Goal: Task Accomplishment & Management: Complete application form

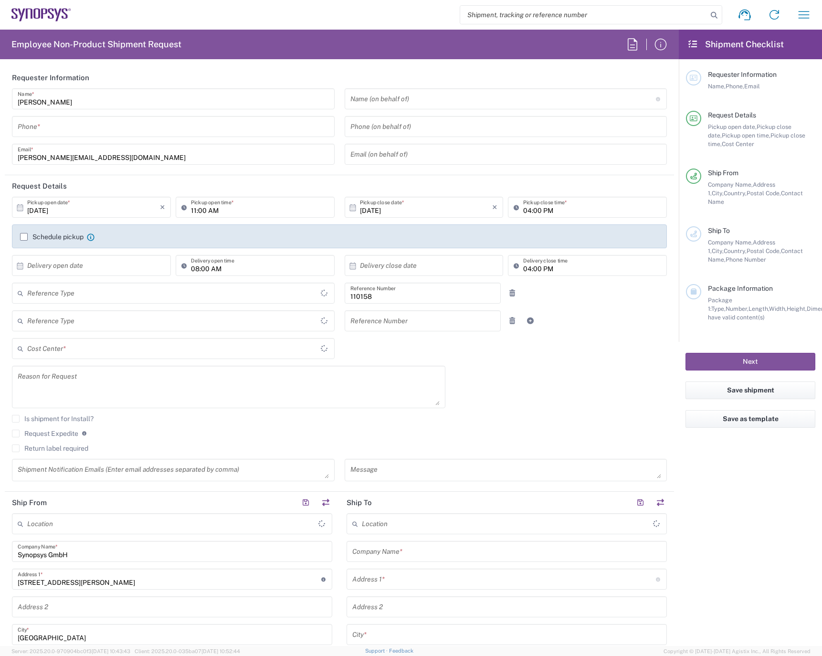
type input "Department"
type input "DE01, FAC, DE02, Munich 110158"
type input "Delivered at Place"
type input "Germany"
type input "Bavaria"
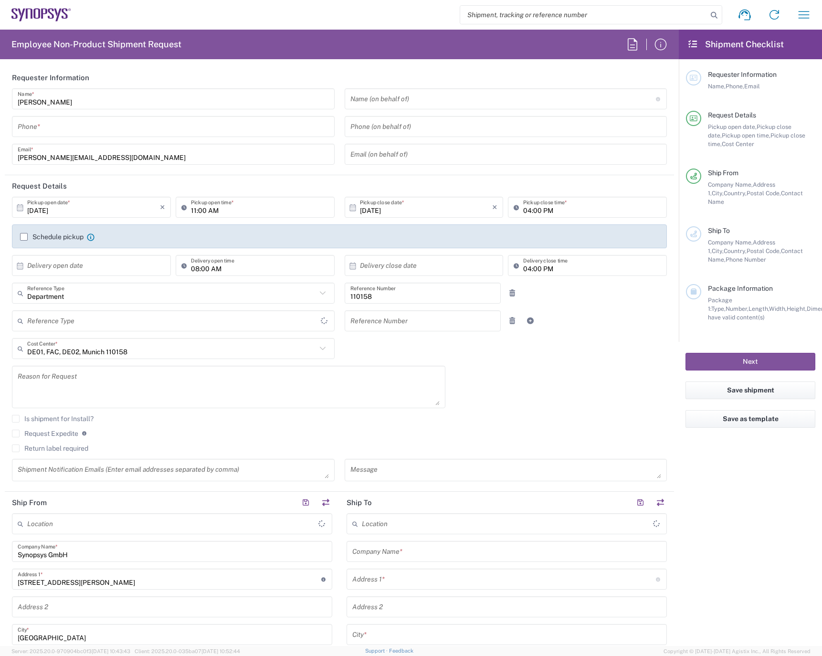
type input "Germany"
type input "Munich DE24"
click at [59, 124] on input "tel" at bounding box center [173, 126] width 311 height 17
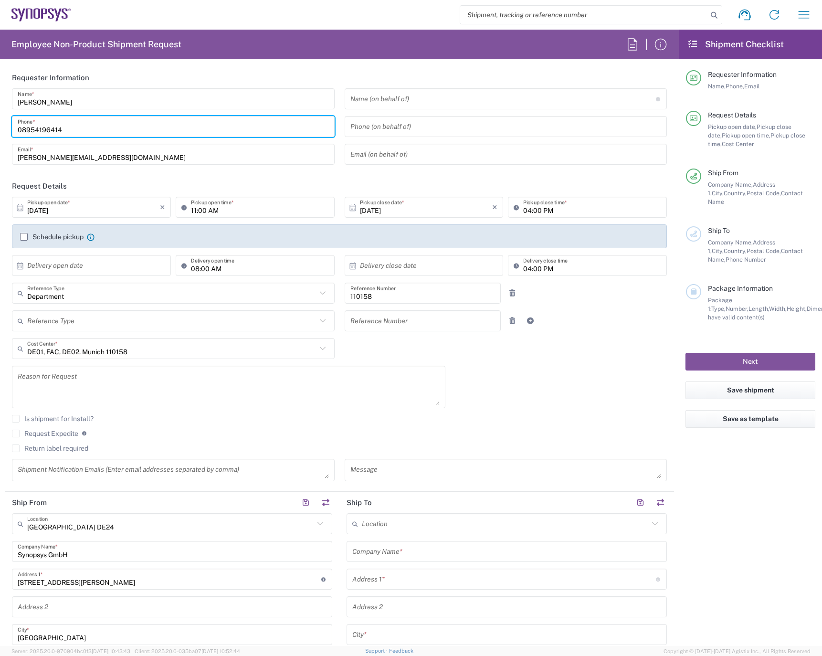
type input "08954196414"
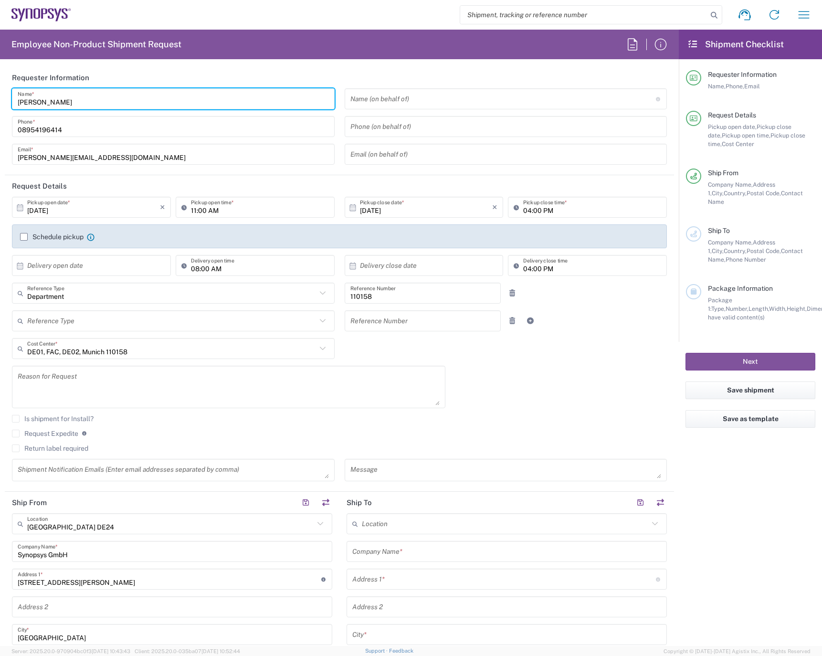
click at [111, 100] on input "Tatjana Chirilova" at bounding box center [173, 99] width 311 height 17
click at [84, 129] on input "08954196414" at bounding box center [173, 126] width 311 height 17
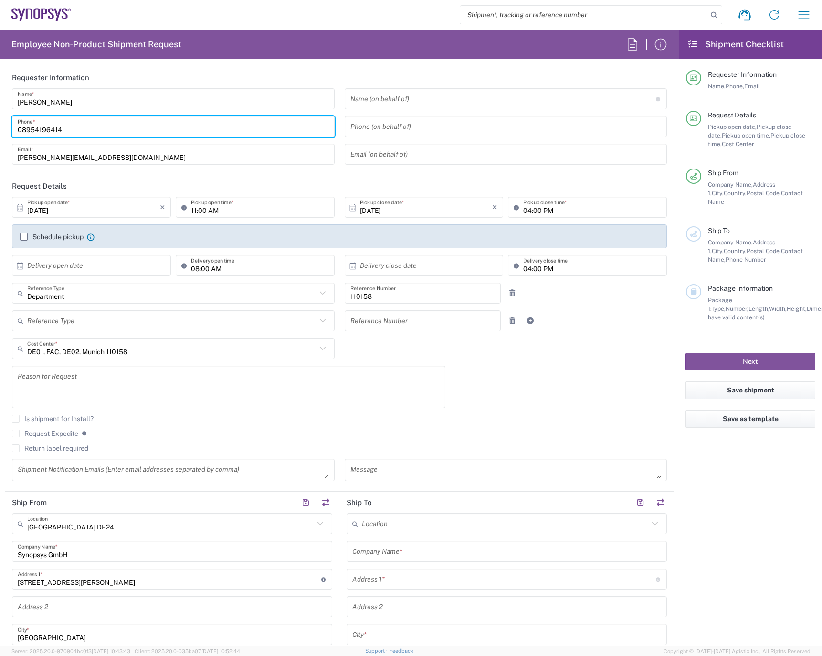
drag, startPoint x: 79, startPoint y: 129, endPoint x: 15, endPoint y: 129, distance: 64.0
click at [14, 130] on div "08954196414 Phone *" at bounding box center [173, 126] width 323 height 21
drag, startPoint x: 17, startPoint y: 128, endPoint x: 247, endPoint y: 126, distance: 230.6
click at [247, 126] on input "08954196414" at bounding box center [173, 126] width 311 height 17
drag, startPoint x: 93, startPoint y: 127, endPoint x: -2, endPoint y: 125, distance: 95.0
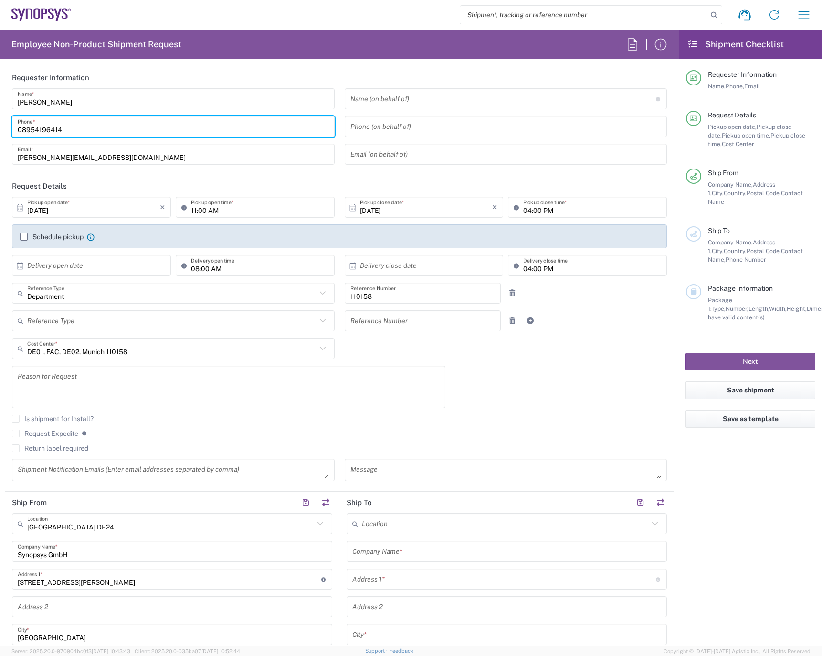
click at [0, 125] on html "Shipment request Shipment tracking Employee non-product shipment request My shi…" at bounding box center [411, 328] width 822 height 656
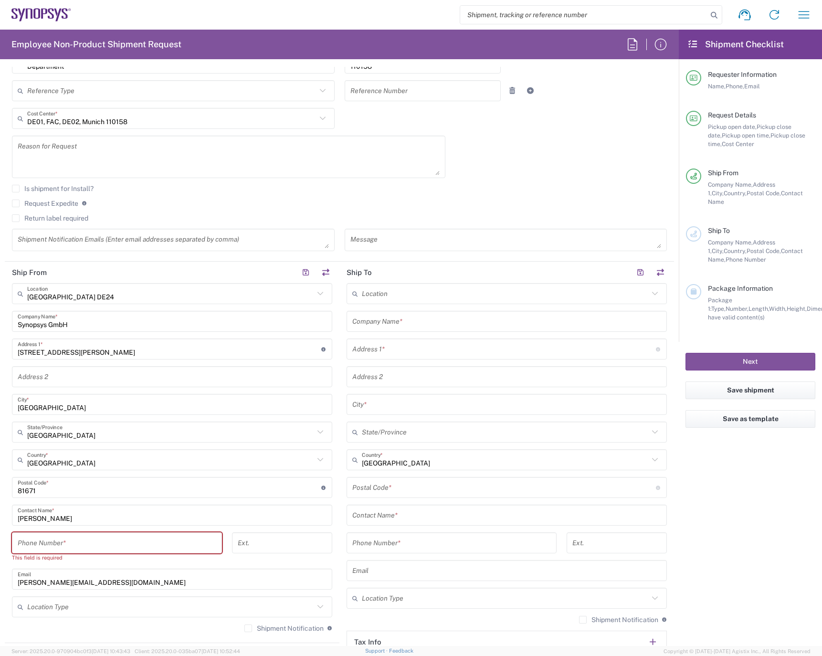
scroll to position [239, 0]
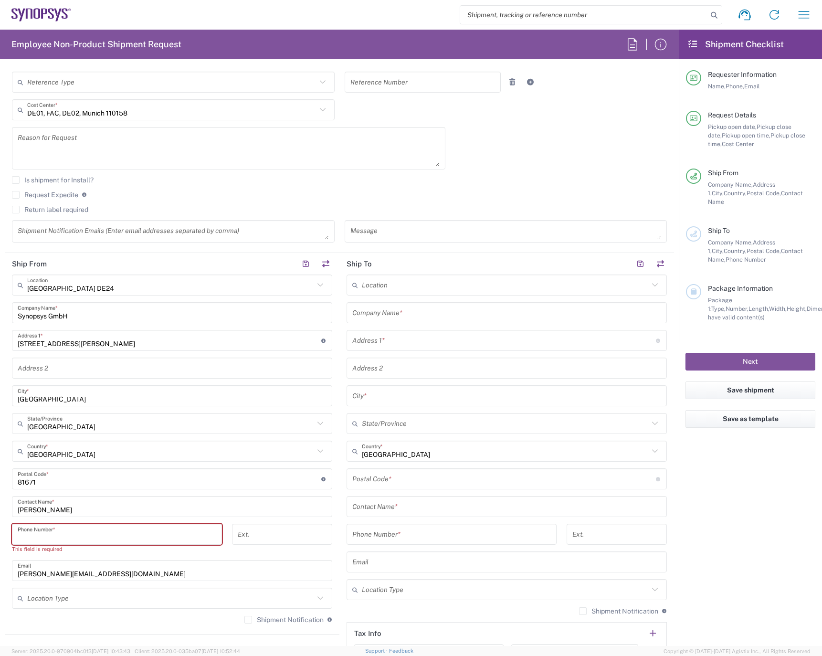
click at [49, 532] on input "tel" at bounding box center [117, 534] width 199 height 17
paste input "08954196414"
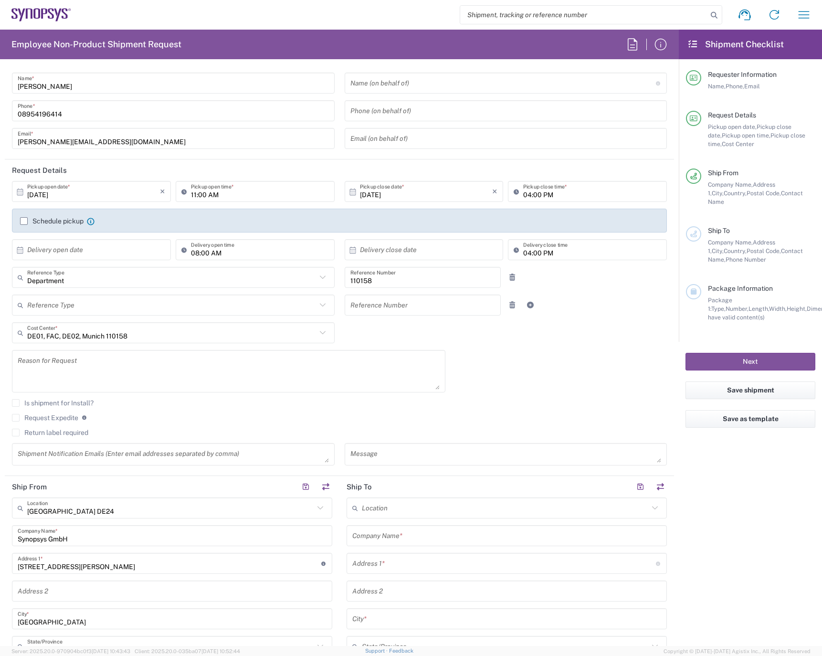
scroll to position [0, 0]
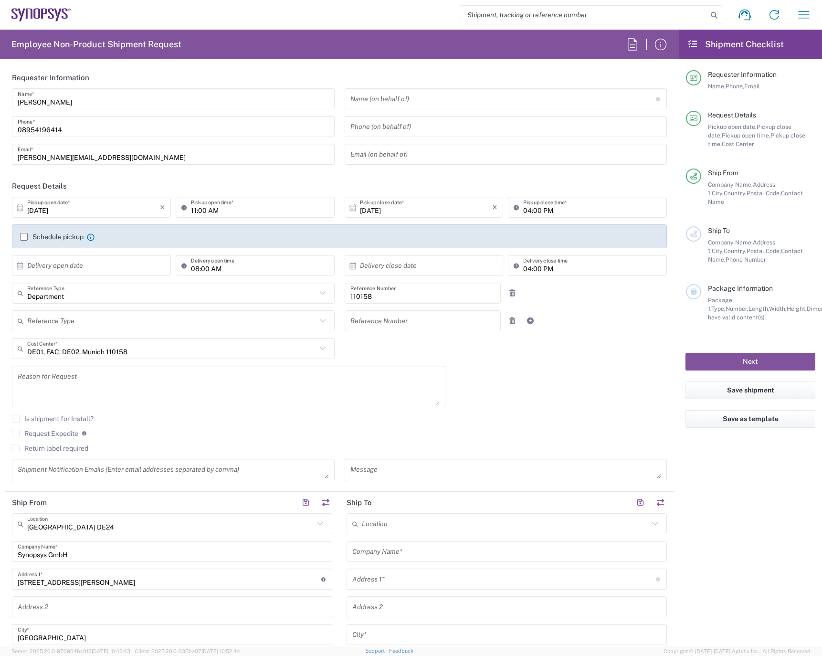
type input "08954196414"
click at [24, 237] on label "Schedule pickup" at bounding box center [51, 237] width 63 height 8
click at [24, 237] on input "Schedule pickup" at bounding box center [24, 237] width 0 height 0
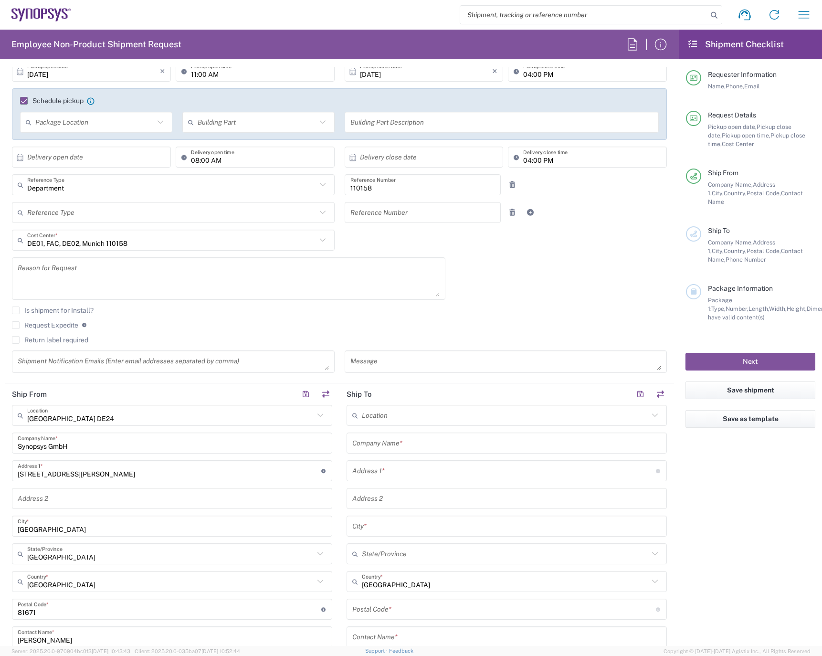
scroll to position [143, 0]
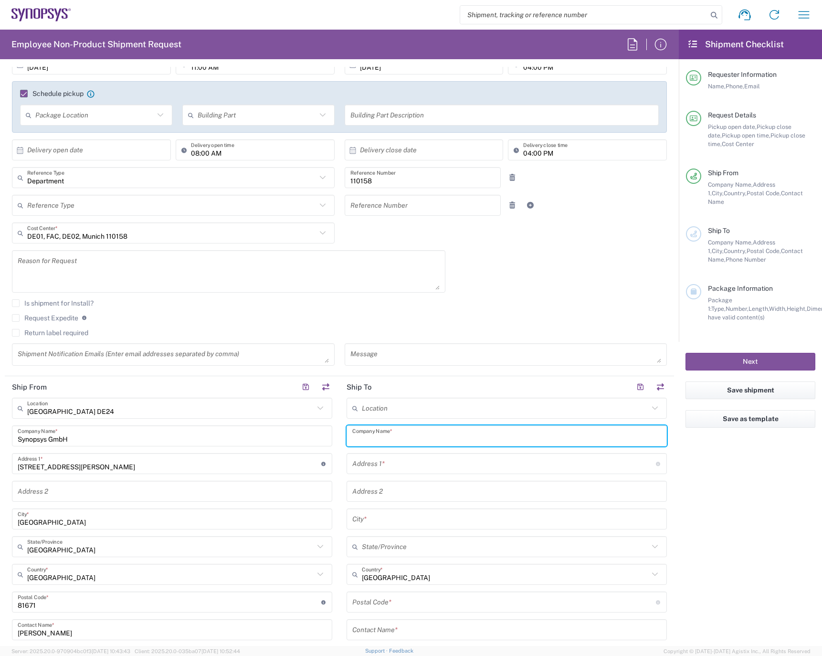
click at [451, 439] on input "text" at bounding box center [506, 436] width 309 height 17
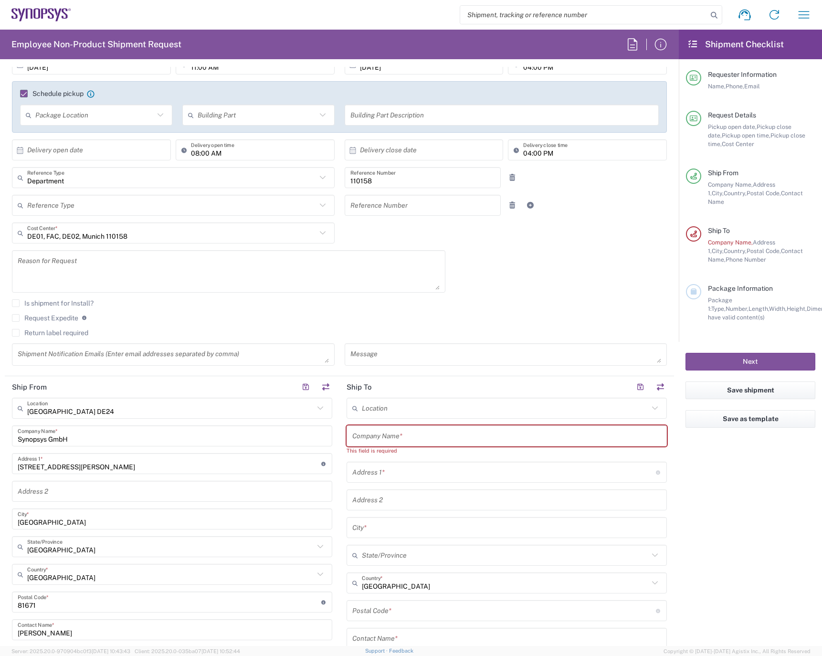
click at [387, 438] on input "text" at bounding box center [506, 436] width 309 height 17
paste input "Herr Adriaan Jeremias"
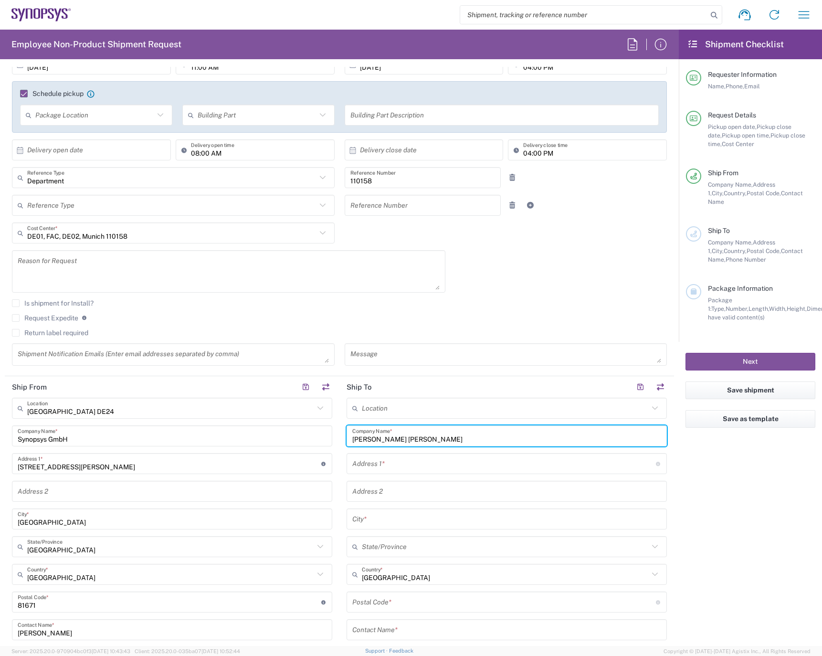
type input "Herr Adriaan Jeremias"
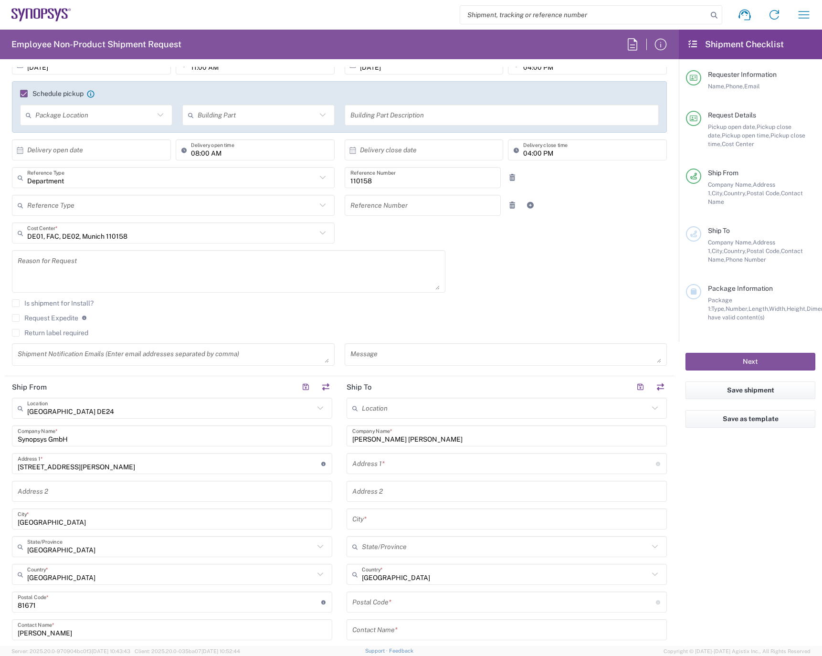
click at [382, 466] on input "text" at bounding box center [504, 463] width 304 height 17
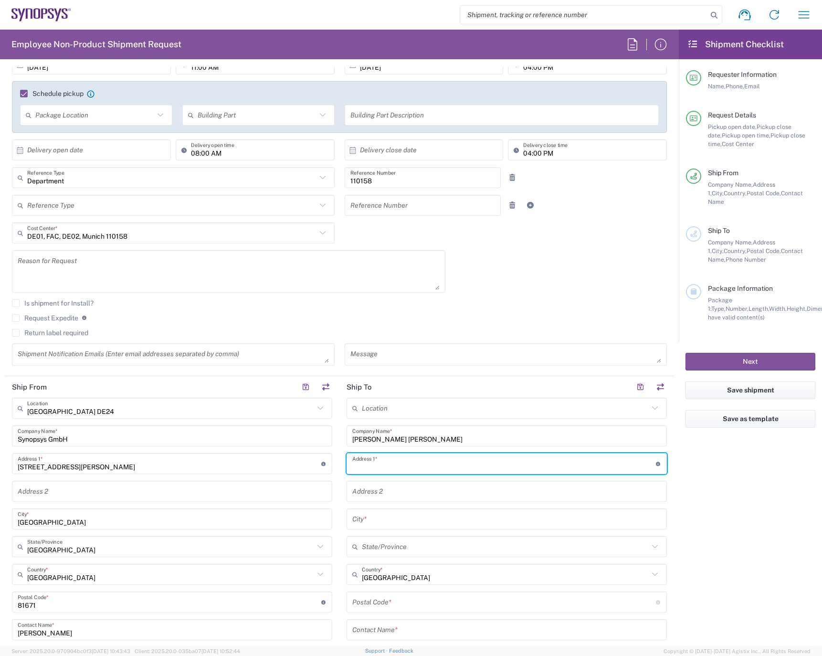
paste input "Carl-Schurz-Str. 103"
type input "Carl-Schurz-Str. 103"
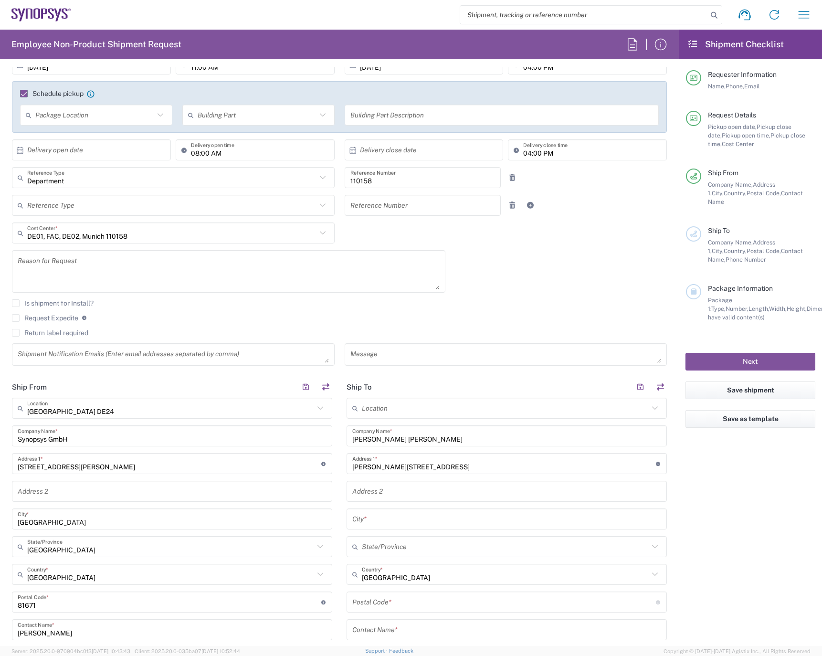
click at [409, 521] on input "text" at bounding box center [506, 519] width 309 height 17
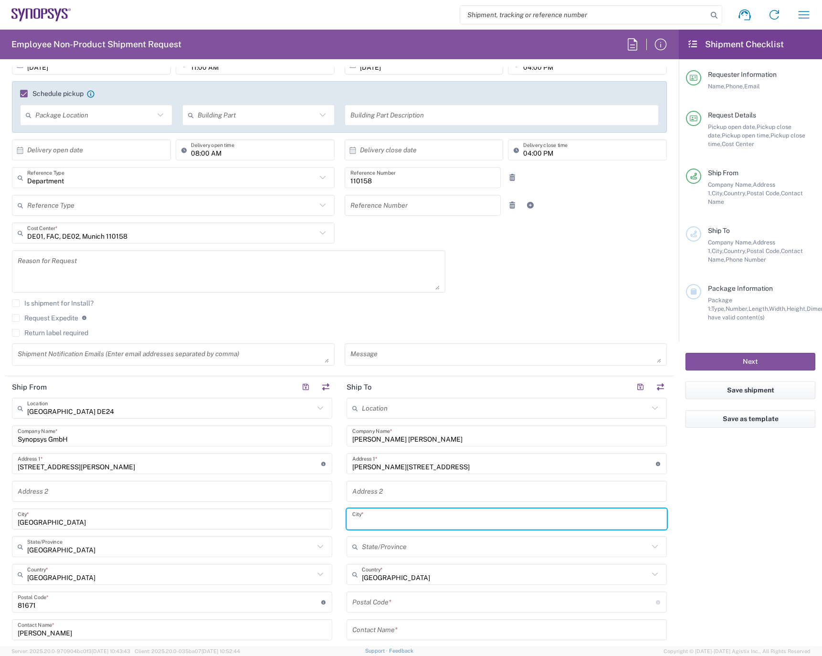
paste input "28209 Bremen"
type input "28209 Bremen"
click at [399, 603] on input "undefined" at bounding box center [504, 602] width 304 height 17
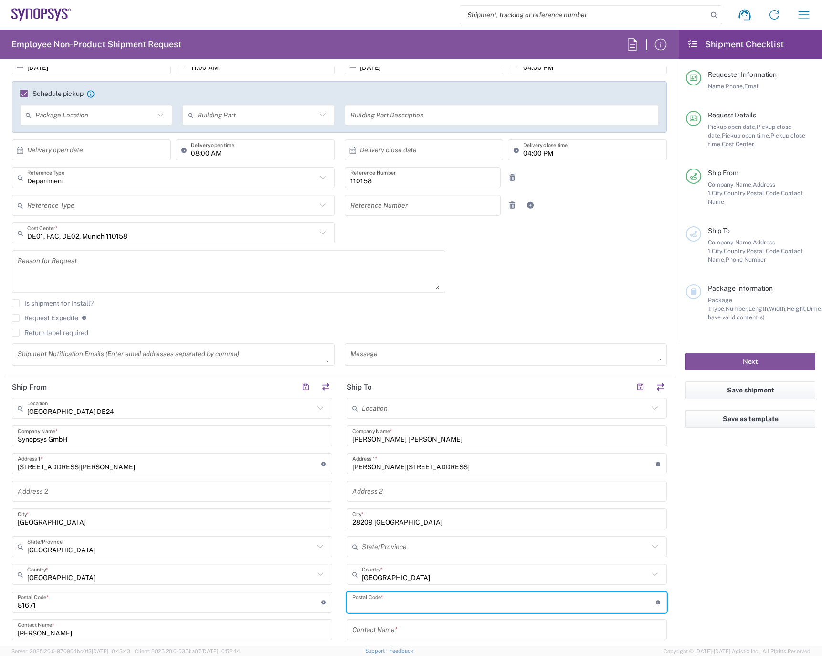
paste input "28209 Bremen"
type input "28209 Bremen"
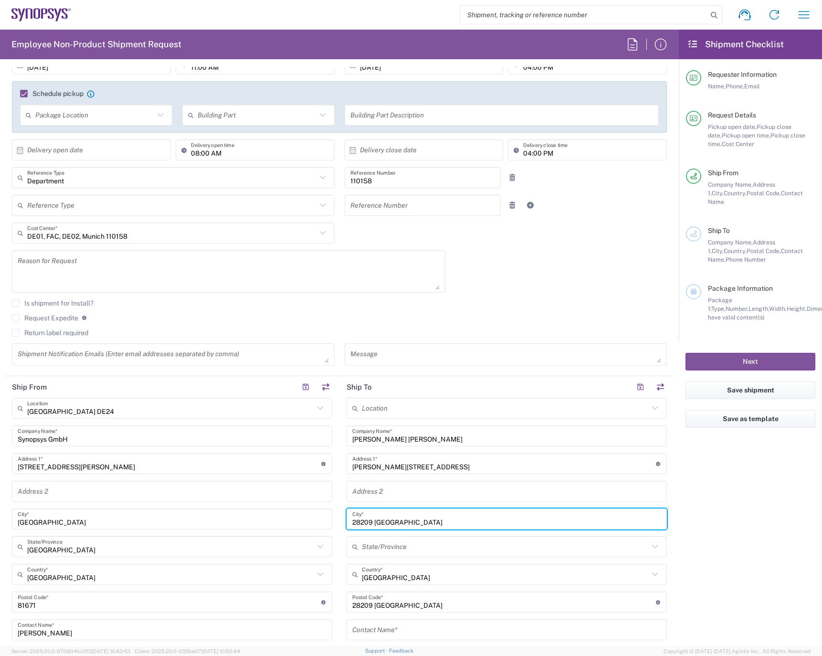
drag, startPoint x: 370, startPoint y: 523, endPoint x: 295, endPoint y: 514, distance: 75.0
click at [297, 515] on div "Ship From Munich DE24 Location Munich DE24 Aachen DE04 Agrate Brianza IT01 Asch…" at bounding box center [339, 589] width 669 height 426
type input "Bremen"
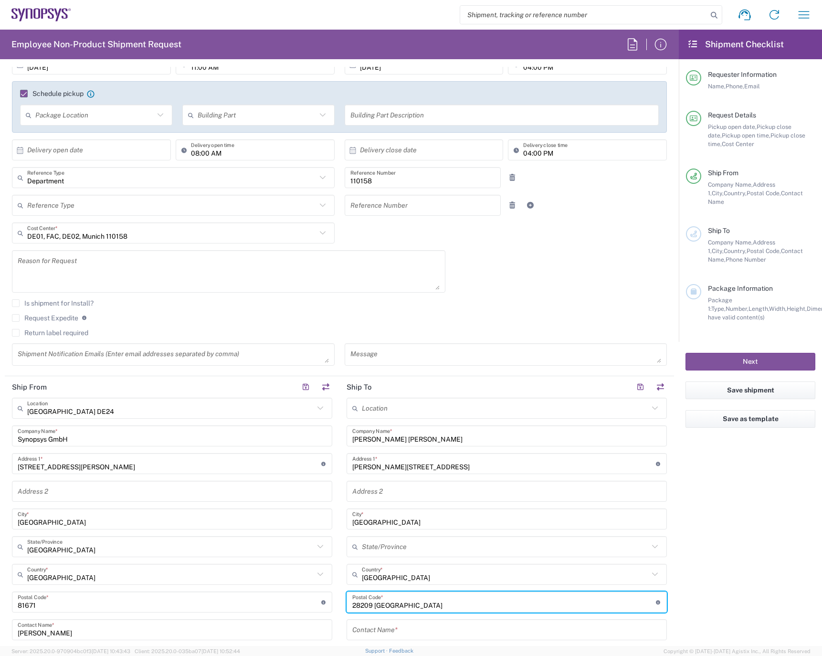
drag, startPoint x: 398, startPoint y: 604, endPoint x: 371, endPoint y: 604, distance: 26.7
click at [371, 604] on input "undefined" at bounding box center [504, 602] width 304 height 17
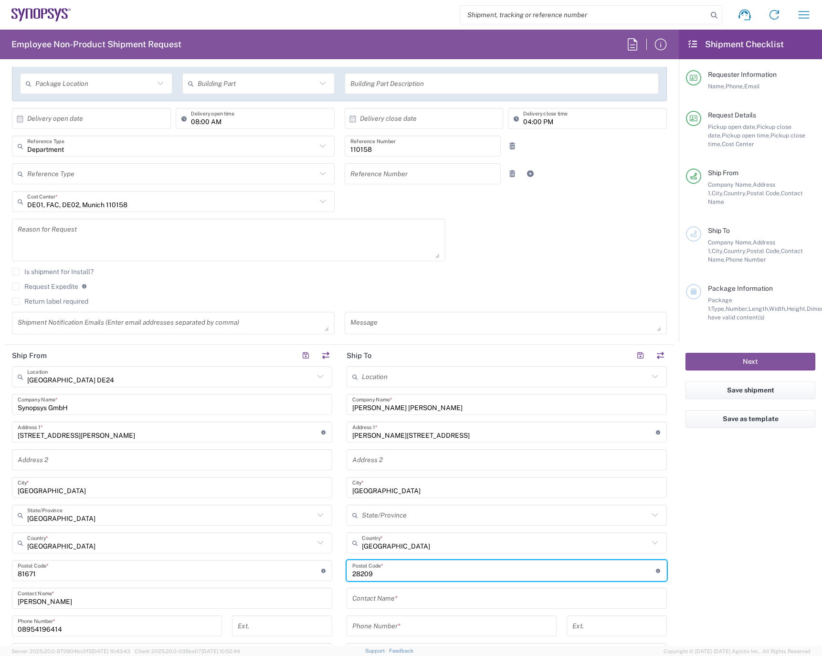
scroll to position [191, 0]
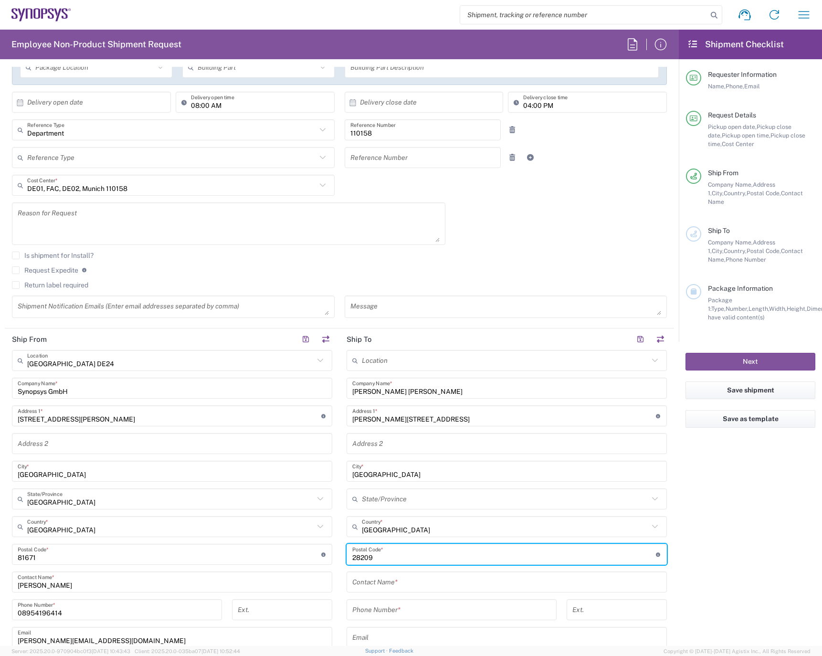
type input "28209"
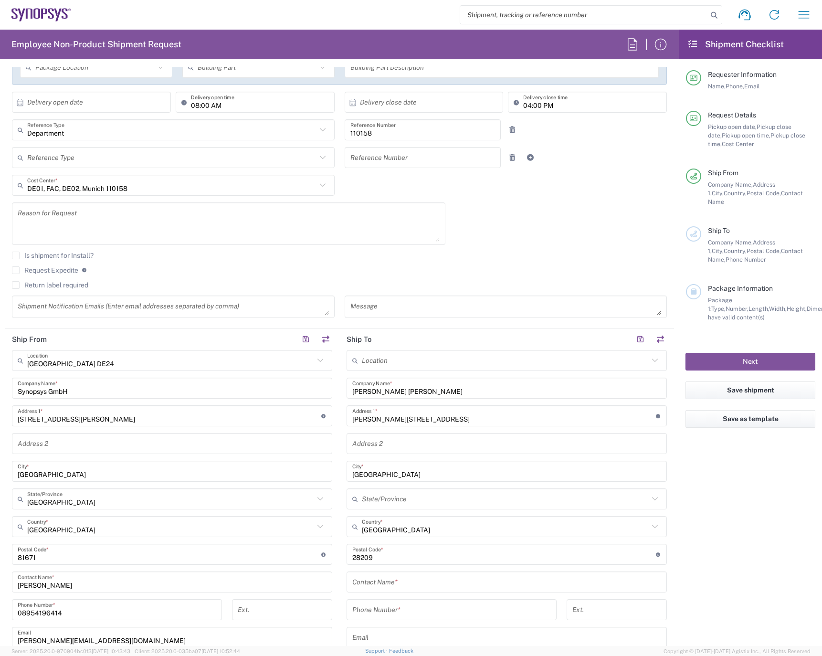
click at [398, 609] on input "tel" at bounding box center [451, 609] width 199 height 17
paste input "0176 105 77 435"
type input "0176 105 77 435"
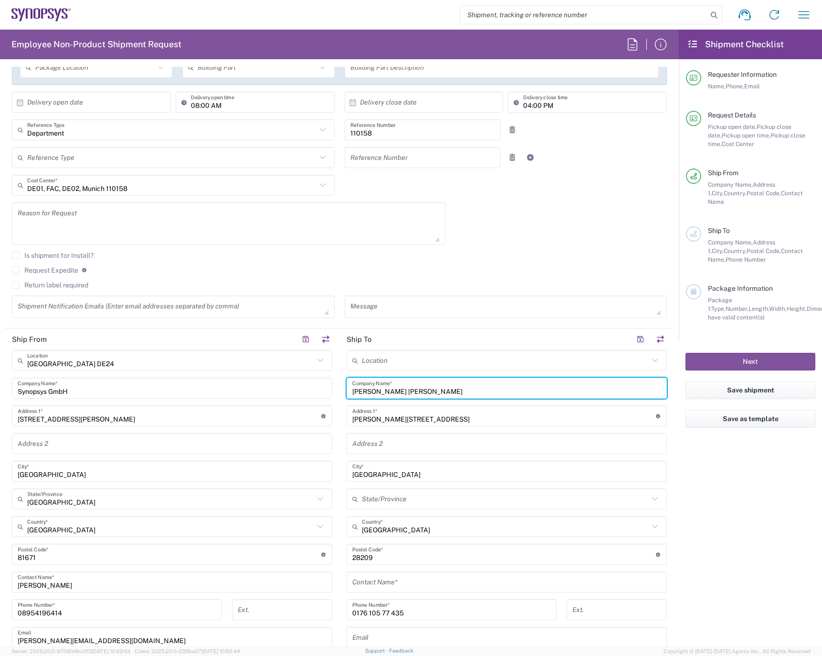
drag, startPoint x: 424, startPoint y: 391, endPoint x: 326, endPoint y: 393, distance: 98.8
click at [326, 393] on div "Ship From Munich DE24 Location Munich DE24 Aachen DE04 Agrate Brianza IT01 Asch…" at bounding box center [339, 541] width 669 height 426
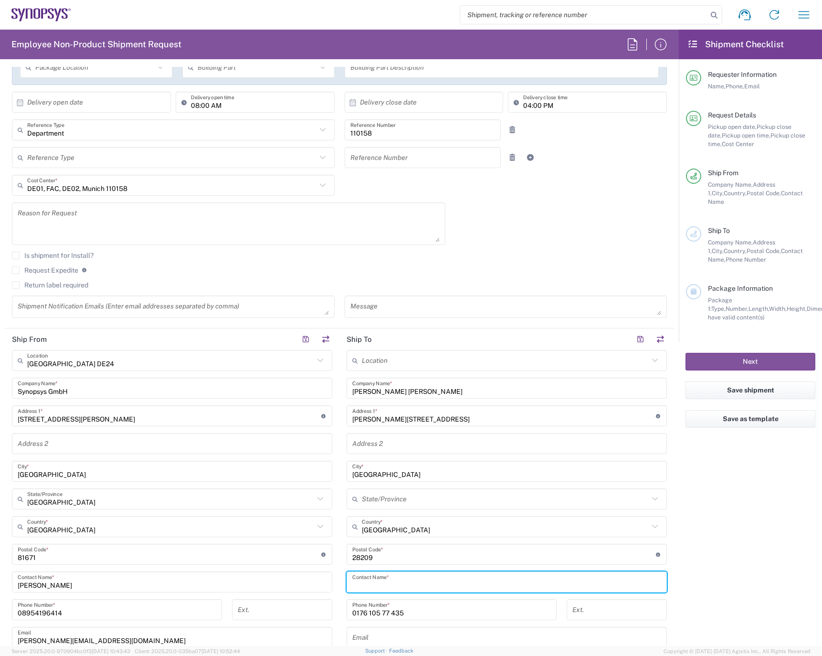
click at [409, 580] on input "text" at bounding box center [506, 582] width 309 height 17
paste input "Herr Adriaan Jeremias"
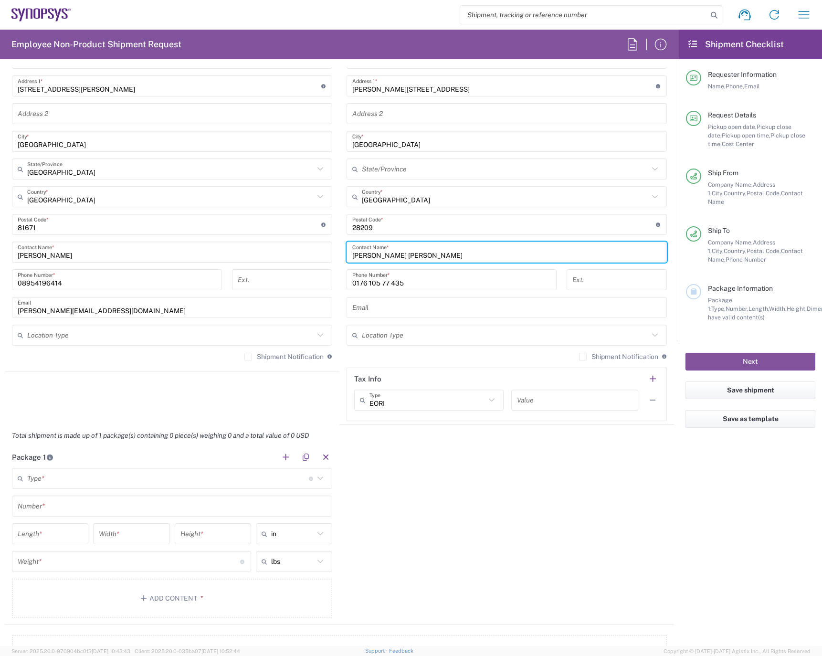
scroll to position [525, 0]
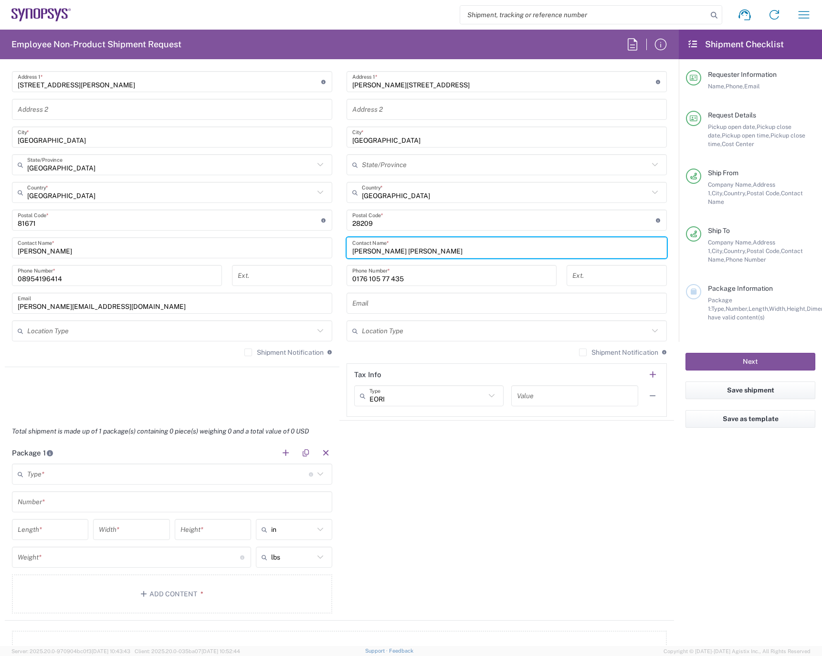
type input "Herr Adriaan Jeremias"
click at [60, 474] on input "text" at bounding box center [168, 474] width 282 height 17
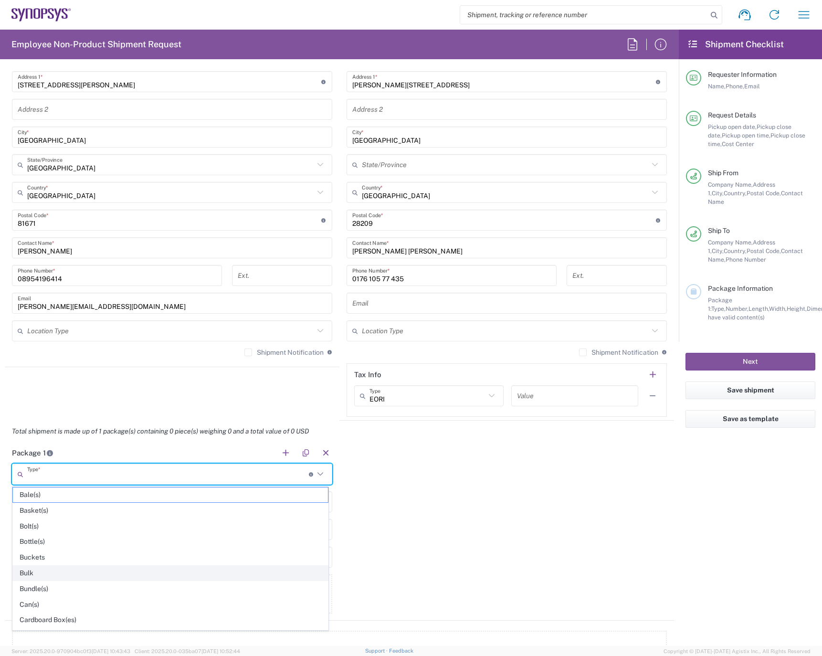
scroll to position [48, 0]
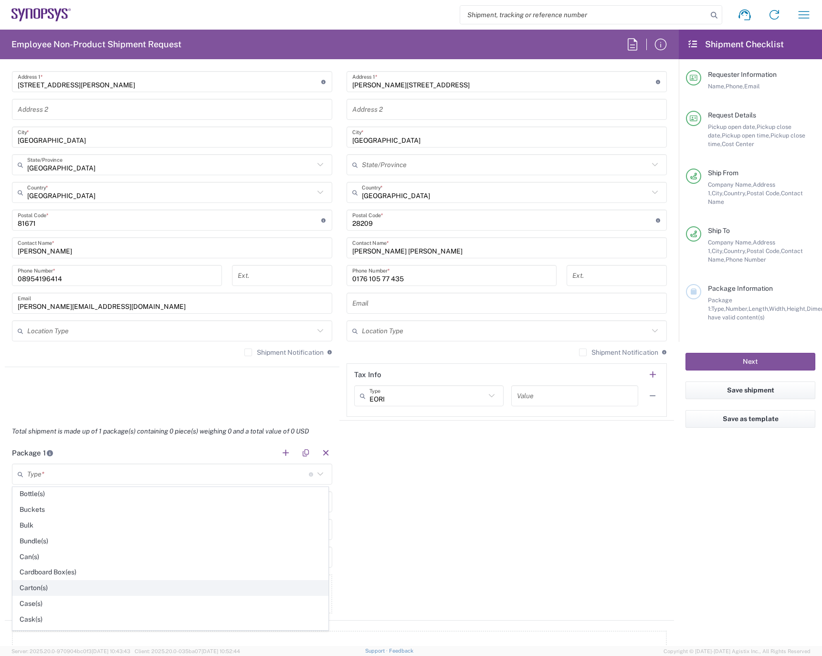
click at [40, 589] on span "Carton(s)" at bounding box center [170, 587] width 315 height 15
type input "Carton(s)"
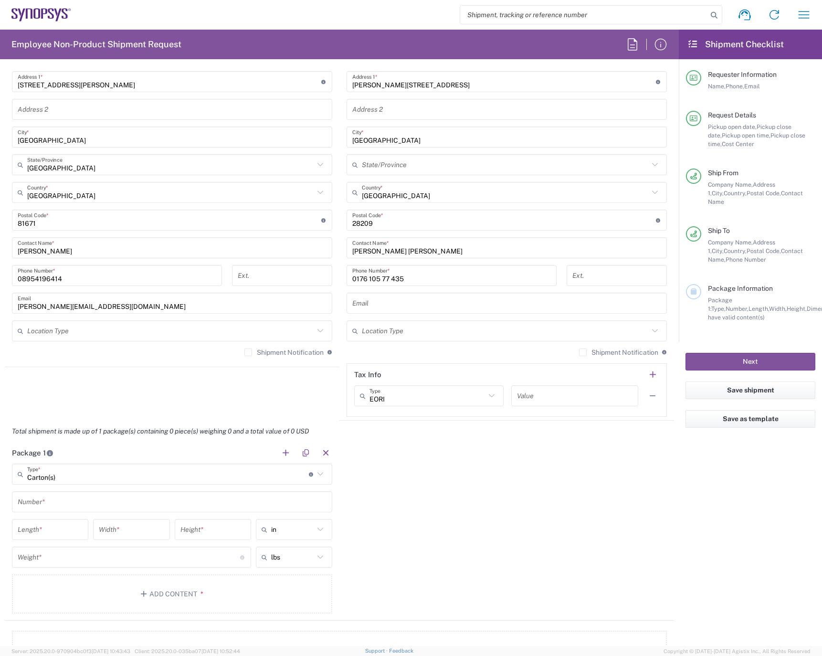
click at [80, 500] on input "text" at bounding box center [172, 502] width 309 height 17
type input "1"
click at [306, 528] on input "text" at bounding box center [292, 529] width 43 height 15
click at [273, 564] on span "cm" at bounding box center [291, 565] width 74 height 15
type input "cm"
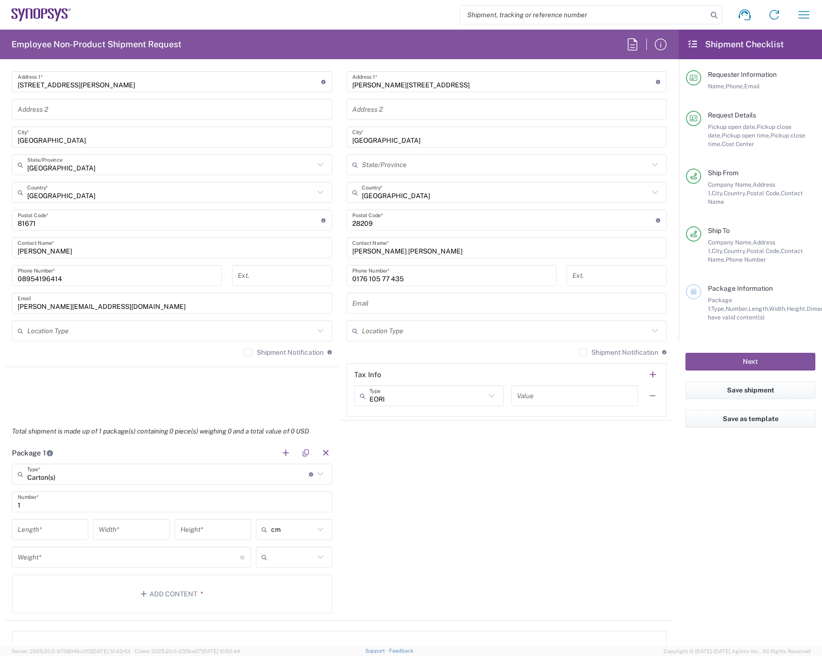
click at [277, 558] on input "text" at bounding box center [292, 556] width 43 height 15
click at [276, 591] on span "kgs" at bounding box center [291, 593] width 74 height 15
type input "kgs"
click at [41, 530] on input "number" at bounding box center [50, 529] width 65 height 17
type input "27"
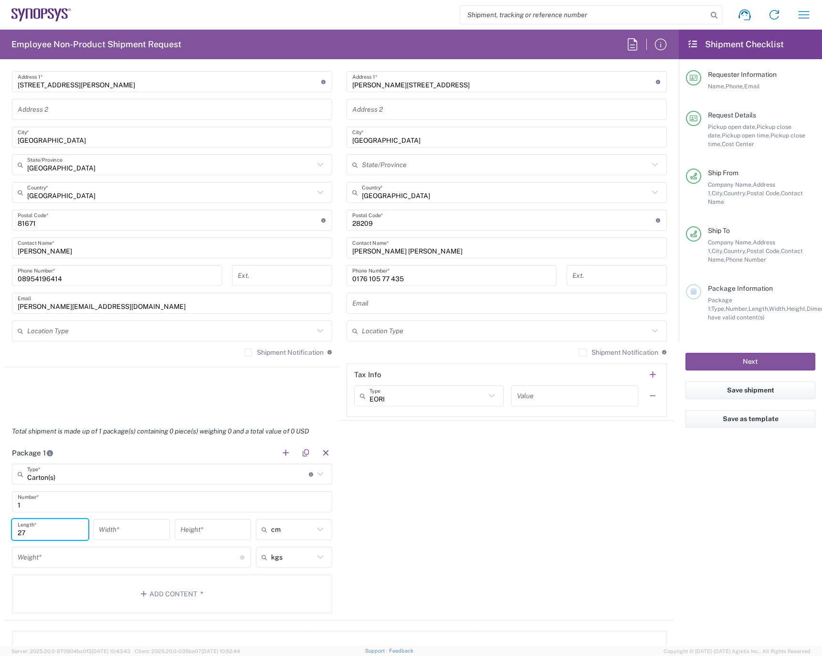
click at [125, 528] on input "number" at bounding box center [131, 529] width 65 height 17
type input "20"
click at [208, 528] on input "number" at bounding box center [212, 529] width 65 height 17
type input "9"
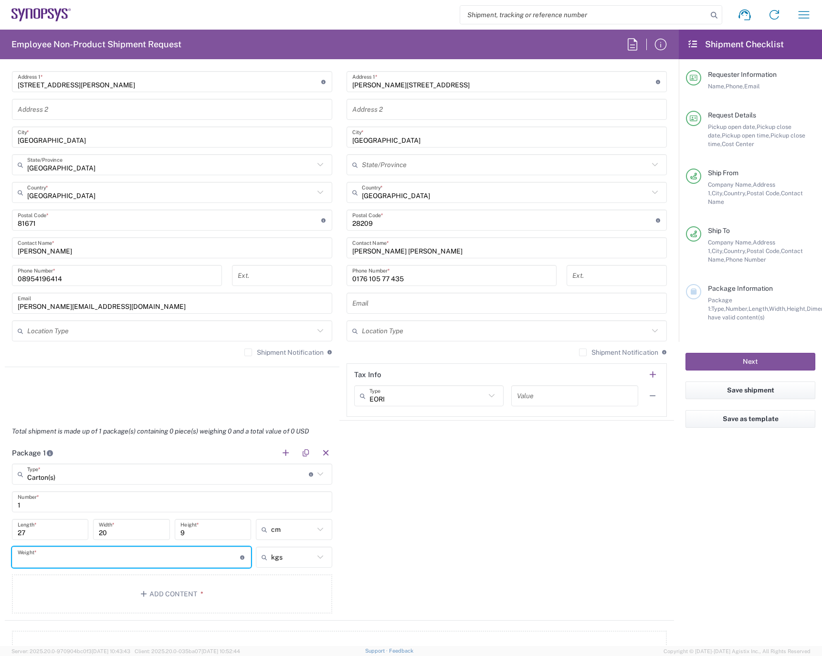
click at [93, 553] on input "number" at bounding box center [129, 557] width 222 height 17
type input "0.5"
click at [214, 595] on button "Add Content *" at bounding box center [172, 593] width 320 height 39
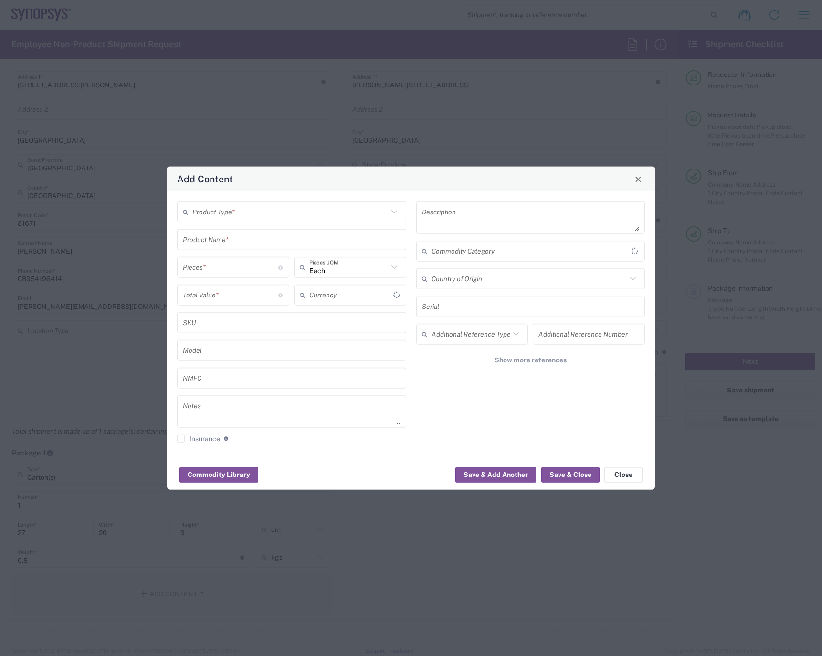
type input "US Dollar"
click at [227, 211] on input "text" at bounding box center [290, 211] width 196 height 17
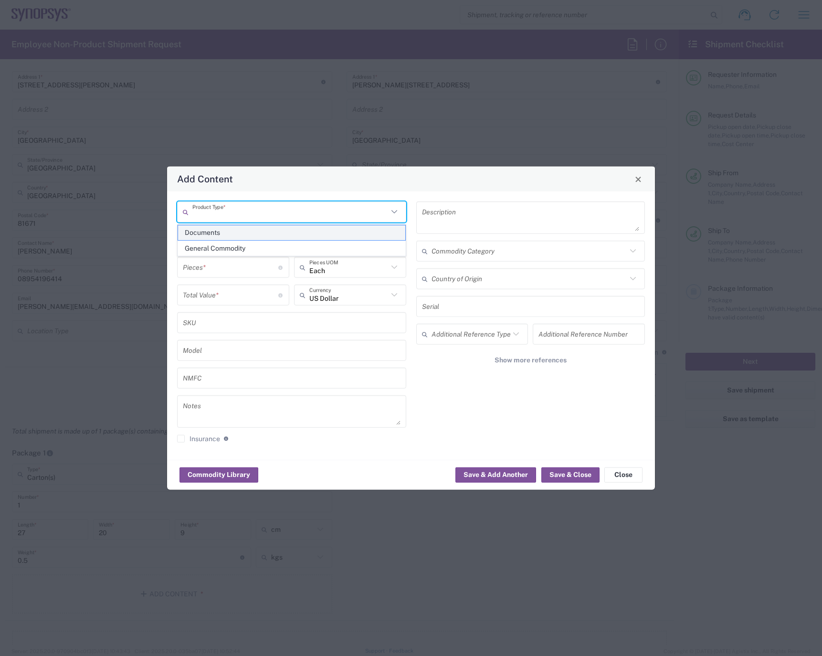
click at [230, 231] on span "Documents" at bounding box center [291, 232] width 227 height 15
type input "Documents"
type input "1"
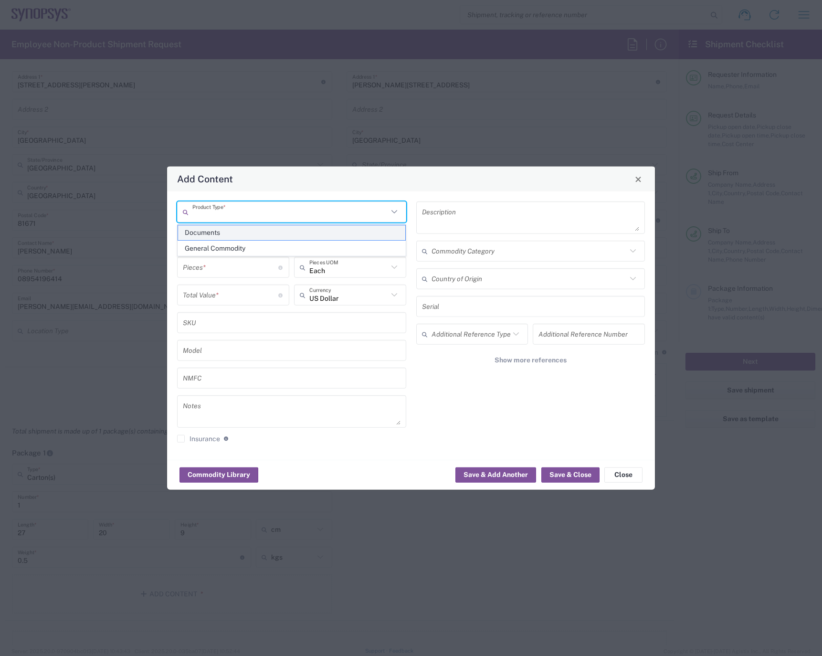
type textarea "Documents"
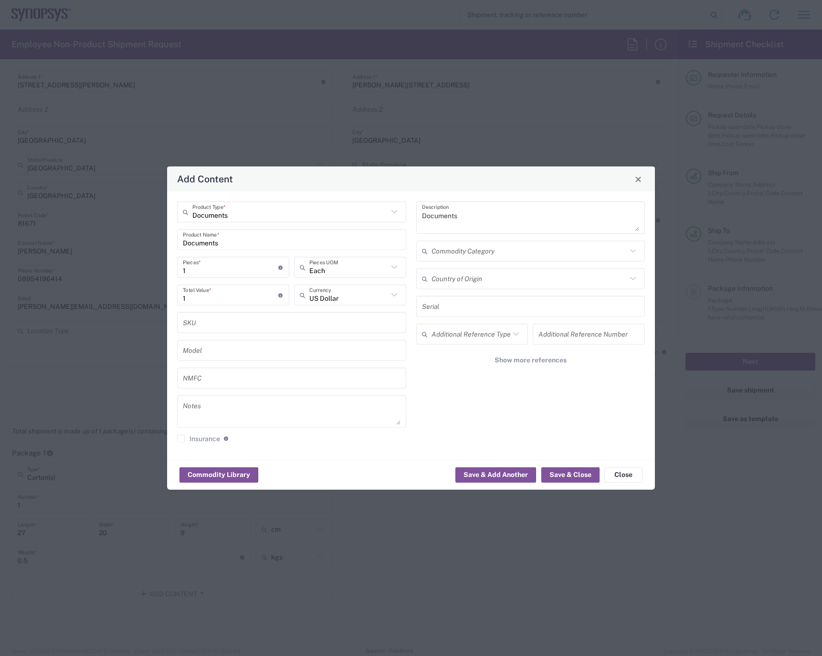
click at [398, 268] on icon at bounding box center [394, 267] width 12 height 12
click at [318, 366] on span "Carton" at bounding box center [350, 366] width 110 height 15
type input "Carton"
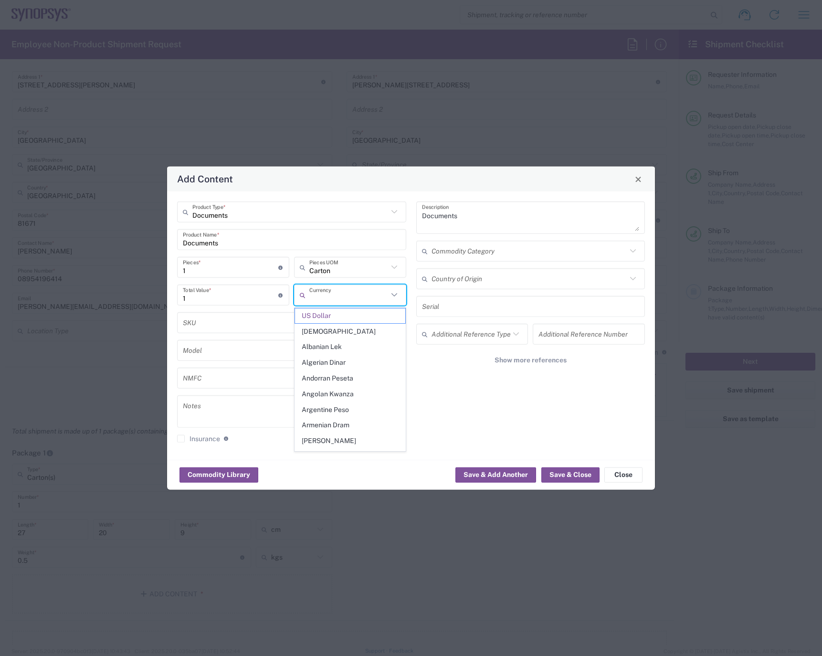
click at [377, 293] on input "text" at bounding box center [348, 294] width 79 height 17
click at [310, 314] on span "Euro" at bounding box center [350, 315] width 110 height 15
type input "Euro"
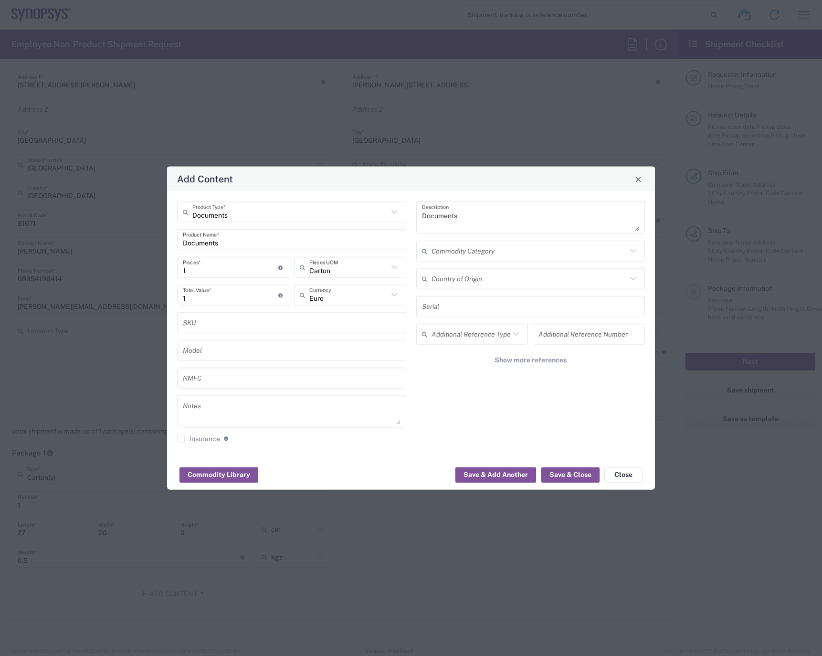
click at [225, 295] on input "1" at bounding box center [230, 294] width 95 height 17
type input "50"
click at [568, 475] on button "Save & Close" at bounding box center [570, 474] width 58 height 15
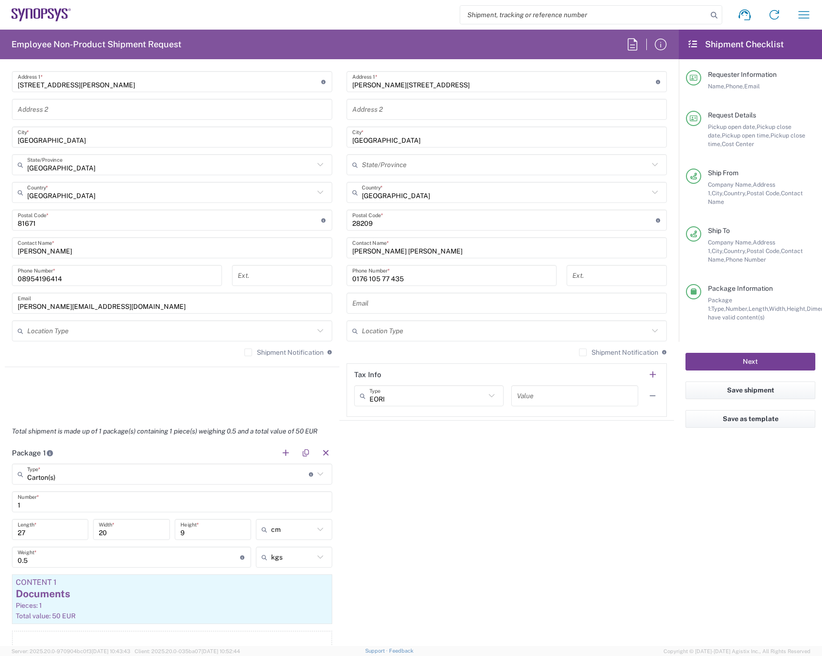
click at [748, 353] on button "Next" at bounding box center [750, 362] width 130 height 18
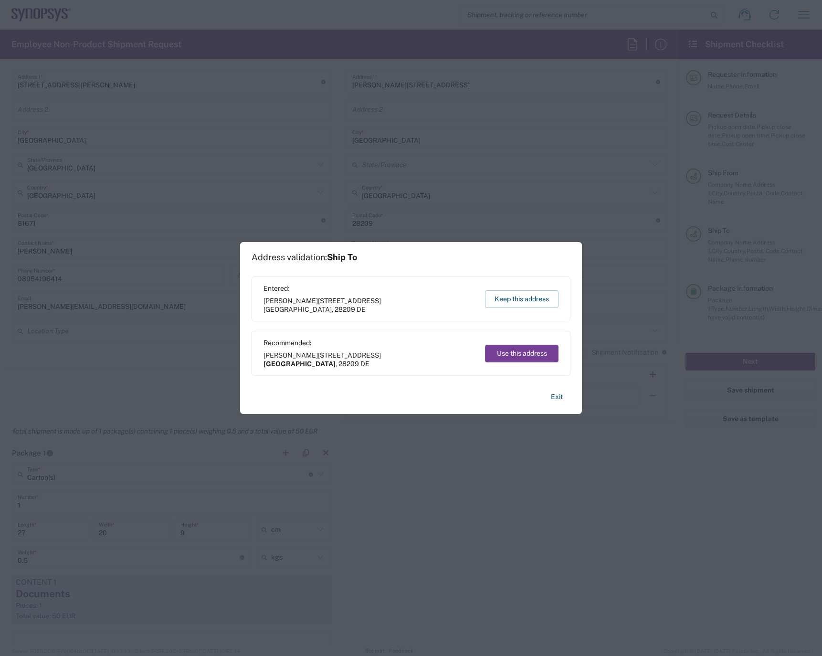
click at [510, 353] on button "Use this address" at bounding box center [522, 354] width 74 height 18
type input "Bremen"
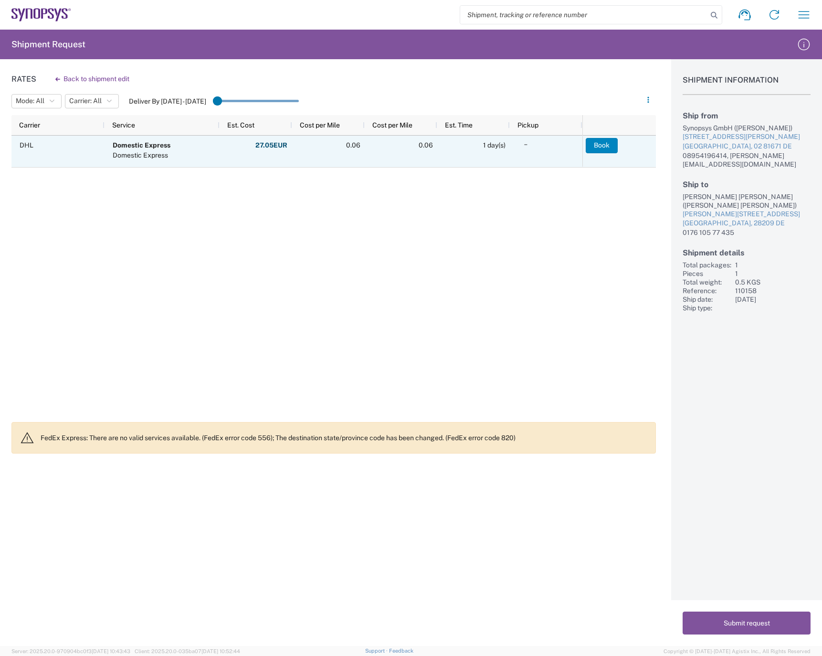
click at [604, 146] on button "Book" at bounding box center [602, 145] width 32 height 15
